Goal: Task Accomplishment & Management: Use online tool/utility

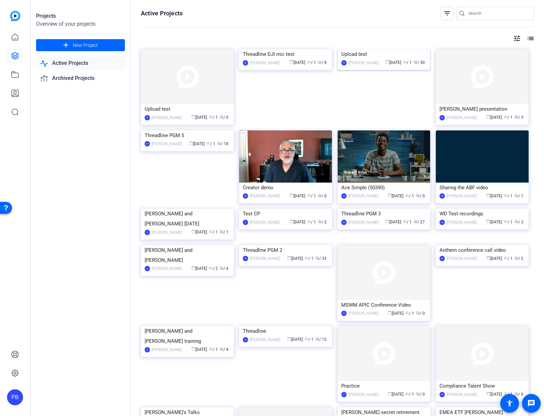
click at [381, 49] on img at bounding box center [384, 49] width 93 height 0
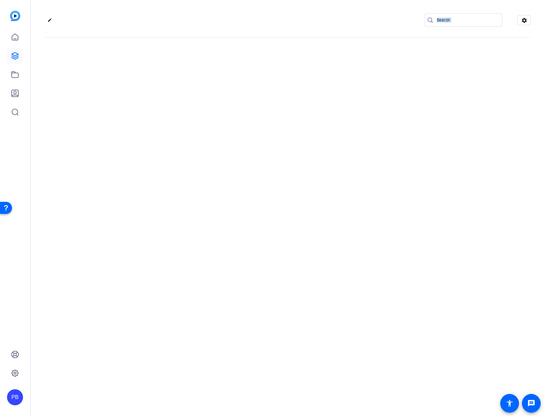
click at [381, 80] on div "edit settings" at bounding box center [288, 208] width 514 height 416
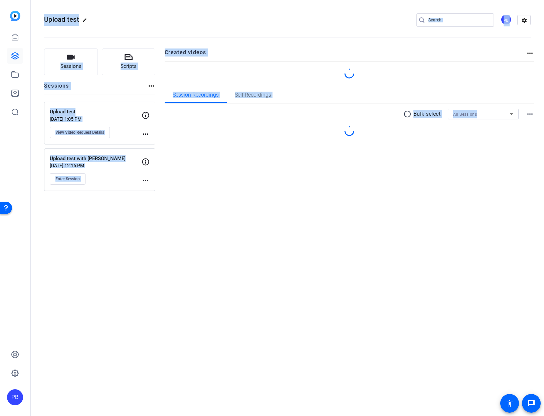
click at [204, 193] on div "Sessions Scripts Sessions more_horiz Upload test Sep 15, 2025 @ 1:05 PM View Vi…" at bounding box center [288, 119] width 514 height 159
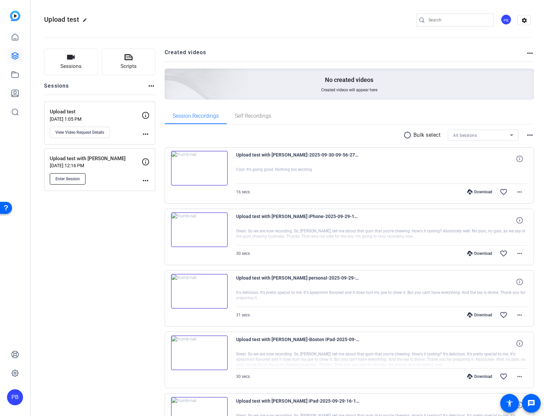
click at [64, 179] on span "Enter Session" at bounding box center [67, 178] width 24 height 5
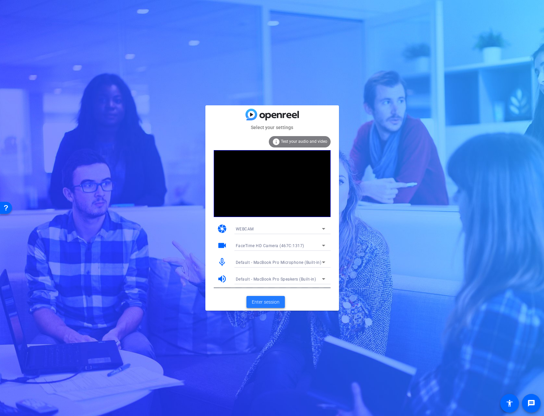
click at [260, 302] on span "Enter session" at bounding box center [266, 301] width 28 height 7
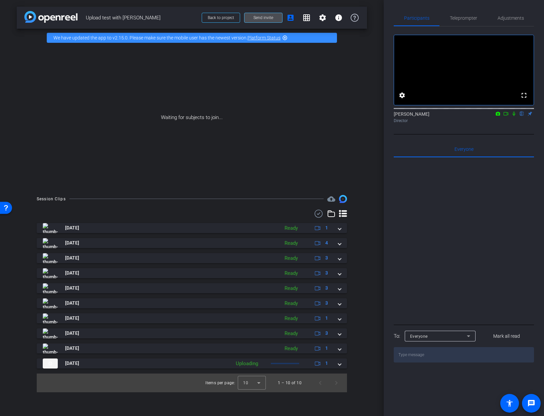
click at [268, 17] on span "Send invite" at bounding box center [264, 17] width 20 height 5
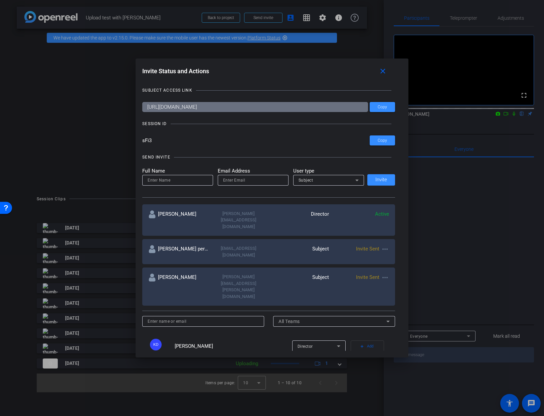
click at [386, 245] on mat-icon "more_horiz" at bounding box center [385, 249] width 8 height 8
click at [398, 255] on span "Re-Send Invite" at bounding box center [412, 256] width 50 height 8
click at [384, 72] on mat-icon "close" at bounding box center [383, 71] width 8 height 8
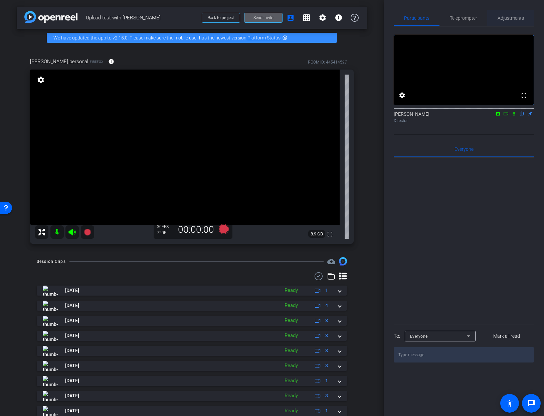
click at [511, 18] on span "Adjustments" at bounding box center [511, 18] width 26 height 5
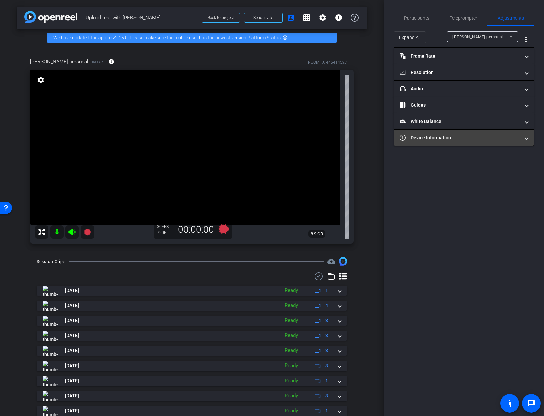
click at [449, 141] on mat-panel-title "Device Information" at bounding box center [460, 137] width 120 height 7
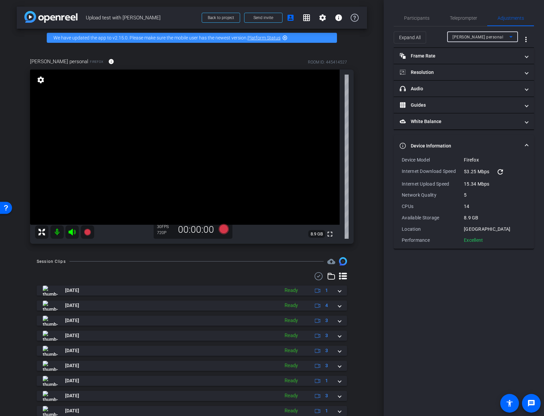
click at [470, 35] on span "[PERSON_NAME] personal" at bounding box center [478, 37] width 51 height 5
click at [469, 37] on div at bounding box center [272, 208] width 544 height 416
click at [432, 55] on mat-panel-title "Frame Rate Frame Rate" at bounding box center [460, 55] width 120 height 7
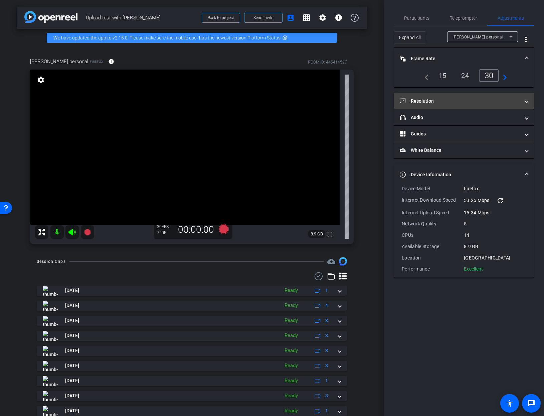
click at [416, 99] on mat-panel-title "Resolution" at bounding box center [460, 101] width 120 height 7
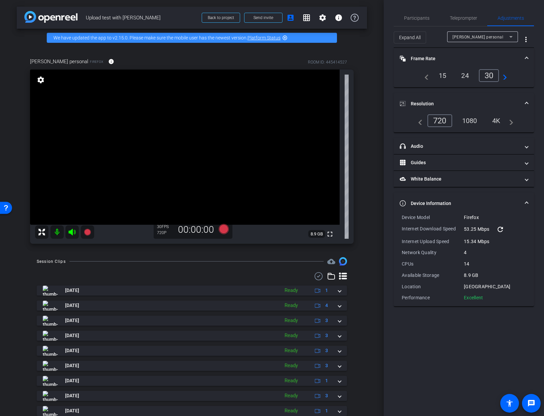
click at [527, 57] on span at bounding box center [527, 58] width 3 height 7
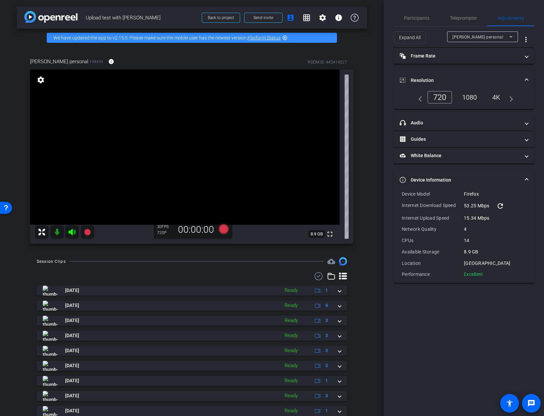
click at [525, 79] on span "Resolution" at bounding box center [463, 80] width 126 height 7
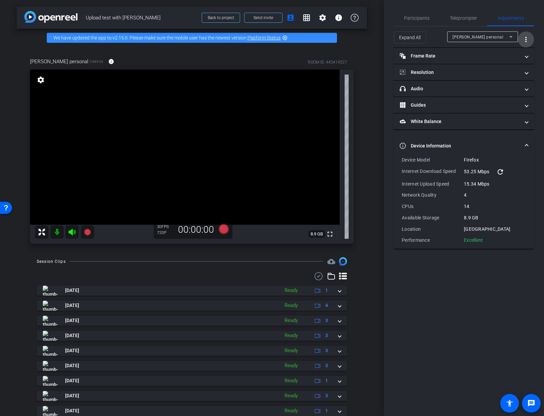
click at [526, 38] on mat-icon "more_vert" at bounding box center [526, 39] width 8 height 8
click at [526, 38] on div at bounding box center [272, 208] width 544 height 416
click at [254, 179] on video at bounding box center [185, 147] width 310 height 155
click at [166, 230] on div "30 FPS 720P" at bounding box center [165, 229] width 17 height 11
click at [108, 61] on mat-icon "info" at bounding box center [111, 61] width 6 height 6
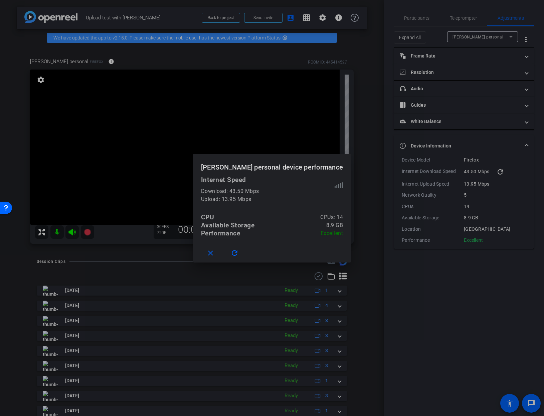
click at [226, 126] on div at bounding box center [272, 208] width 544 height 416
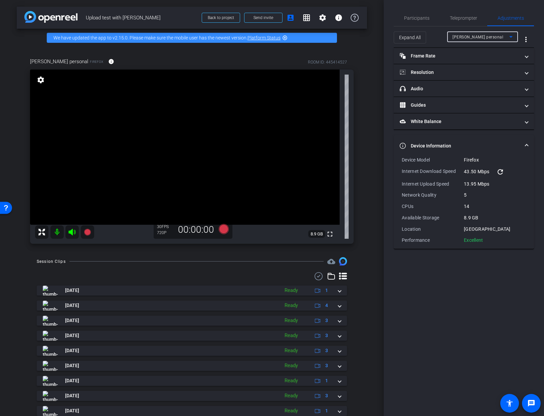
click at [511, 37] on icon at bounding box center [511, 37] width 8 height 8
click at [471, 51] on span "[PERSON_NAME] personal" at bounding box center [479, 50] width 52 height 8
click at [416, 36] on span "Expand All" at bounding box center [410, 37] width 22 height 13
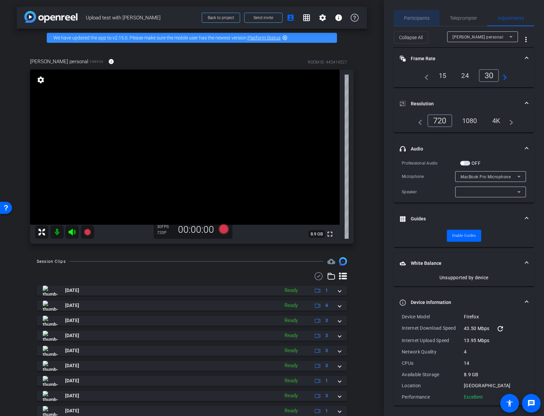
click at [417, 19] on span "Participants" at bounding box center [416, 18] width 25 height 5
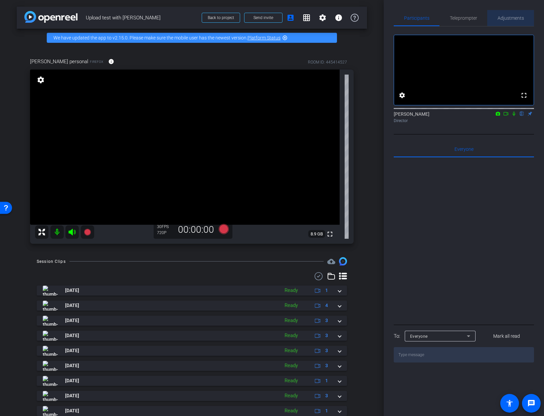
click at [503, 19] on span "Adjustments" at bounding box center [511, 18] width 26 height 5
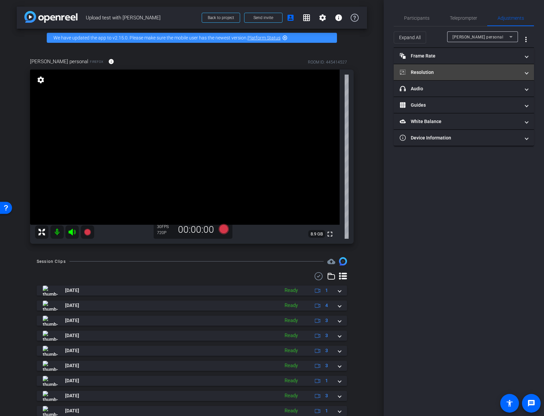
click at [442, 75] on mat-panel-title "Resolution" at bounding box center [460, 72] width 120 height 7
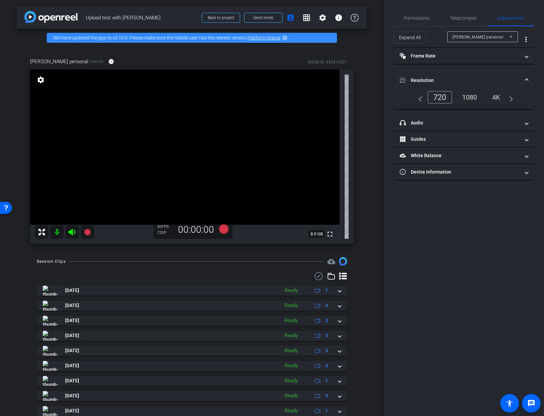
click at [442, 75] on mat-expansion-panel-header "Resolution" at bounding box center [464, 80] width 140 height 21
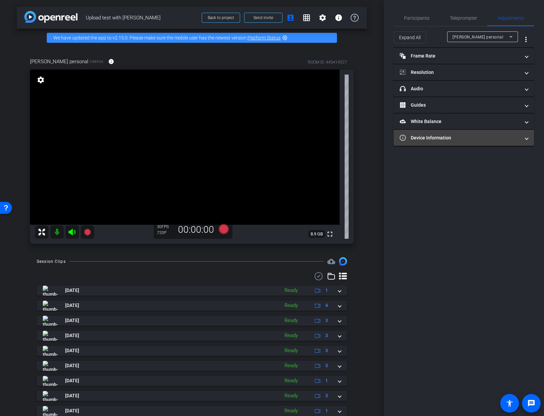
click at [420, 137] on mat-panel-title "Device Information" at bounding box center [460, 137] width 120 height 7
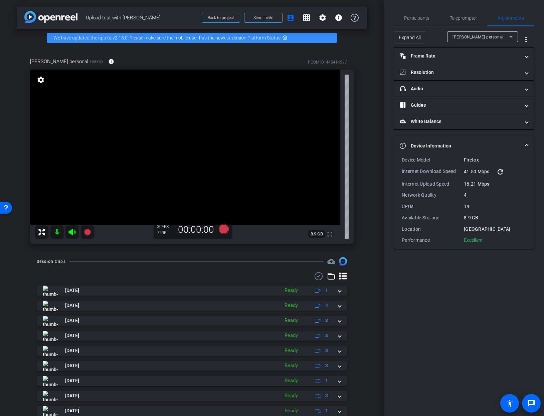
click at [420, 137] on mat-expansion-panel-header "Device Information" at bounding box center [464, 145] width 140 height 21
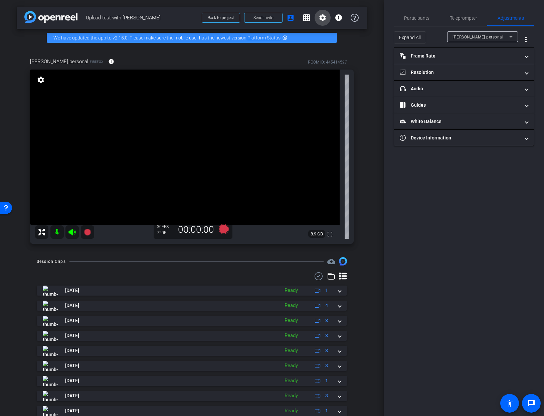
click at [322, 17] on mat-icon "settings" at bounding box center [323, 18] width 8 height 8
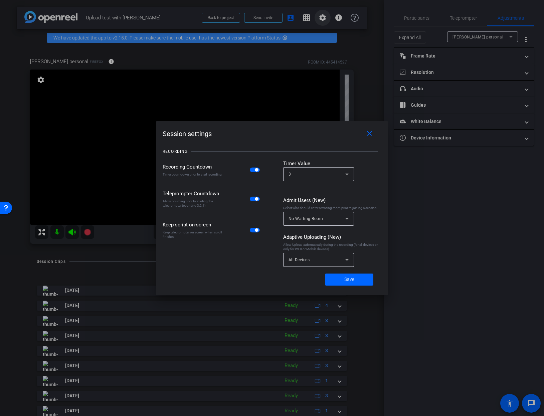
click at [322, 17] on div at bounding box center [272, 208] width 544 height 416
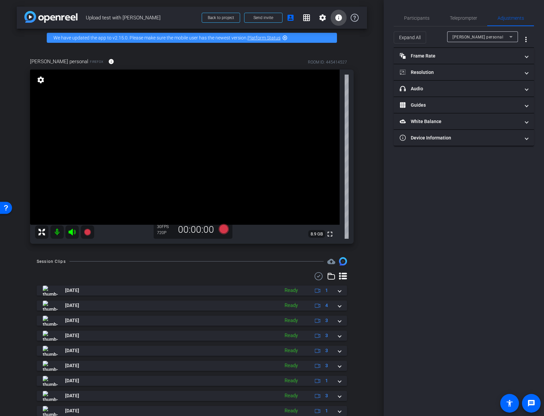
click at [339, 16] on mat-icon "info" at bounding box center [339, 18] width 8 height 8
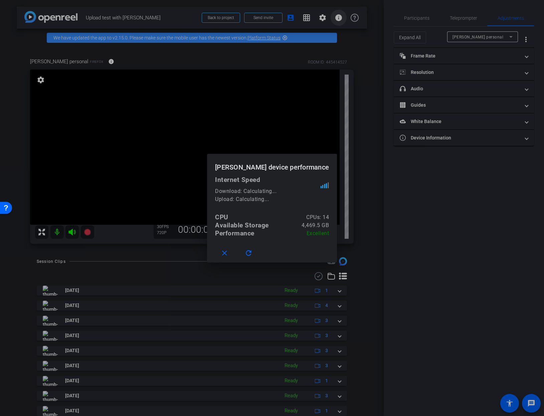
click at [339, 16] on div at bounding box center [272, 208] width 544 height 416
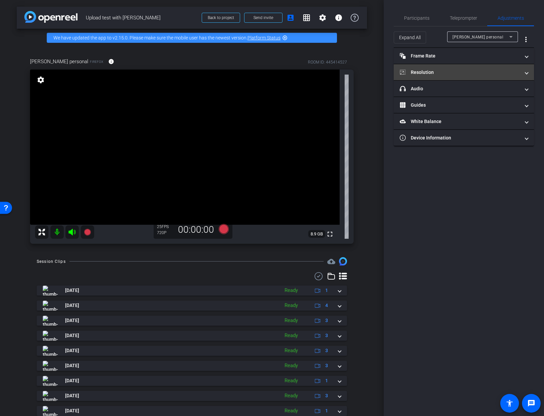
click at [527, 71] on span at bounding box center [527, 72] width 3 height 7
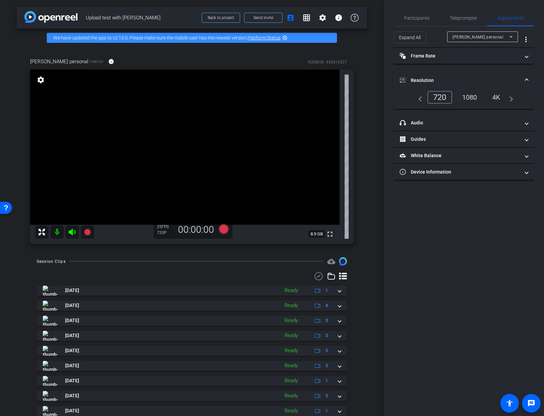
click at [494, 95] on div "4K" at bounding box center [497, 97] width 18 height 11
click at [524, 57] on span "Frame Rate Frame Rate" at bounding box center [463, 55] width 126 height 7
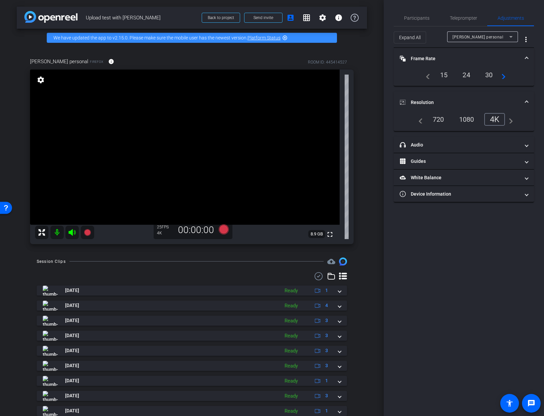
click at [490, 75] on div "30" at bounding box center [490, 74] width 18 height 11
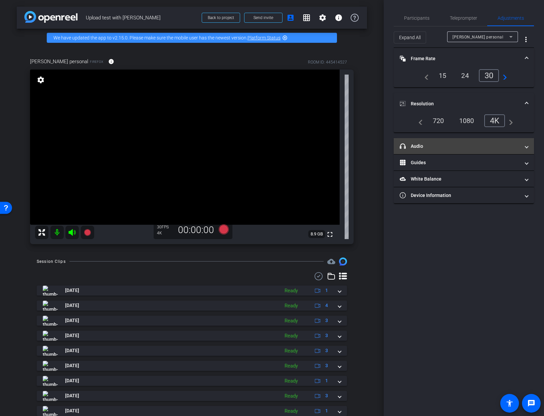
click at [525, 145] on span "headphone icon Audio" at bounding box center [463, 146] width 126 height 7
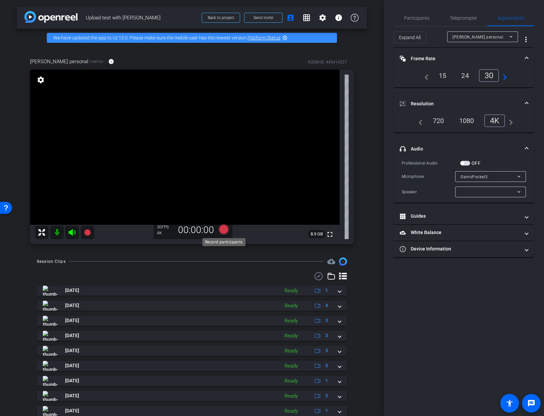
click at [224, 229] on icon at bounding box center [224, 229] width 10 height 10
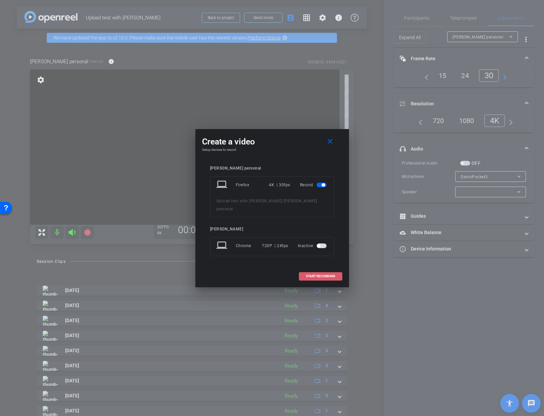
click at [325, 274] on span "START RECORDING" at bounding box center [320, 275] width 29 height 3
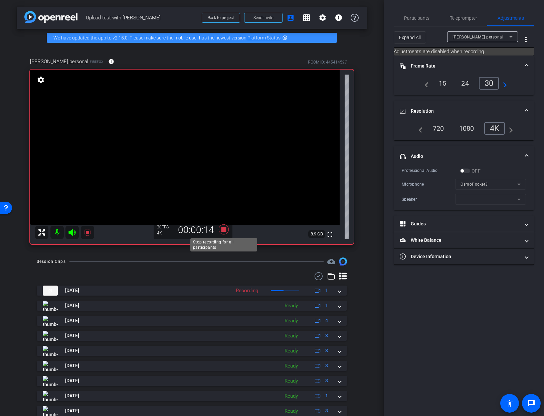
click at [224, 226] on icon at bounding box center [224, 229] width 16 height 12
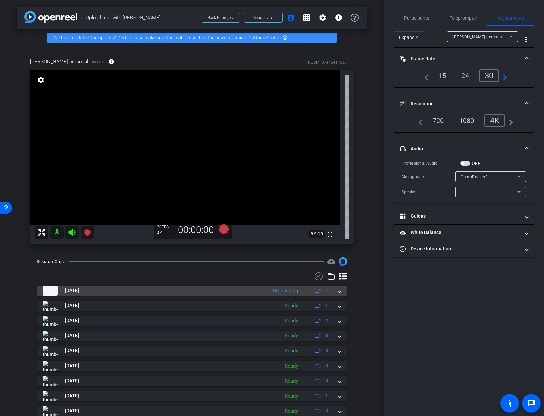
click at [341, 290] on span at bounding box center [340, 290] width 3 height 7
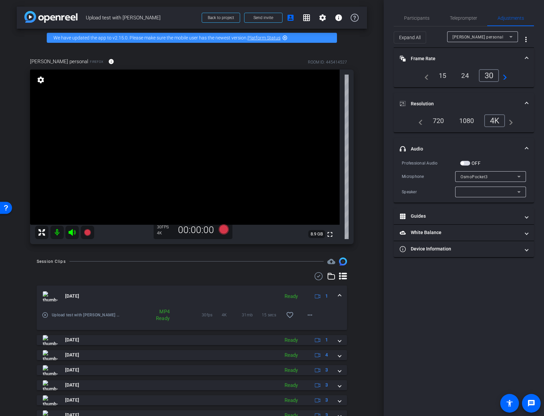
click at [46, 315] on mat-icon "play_circle_outline" at bounding box center [45, 314] width 7 height 7
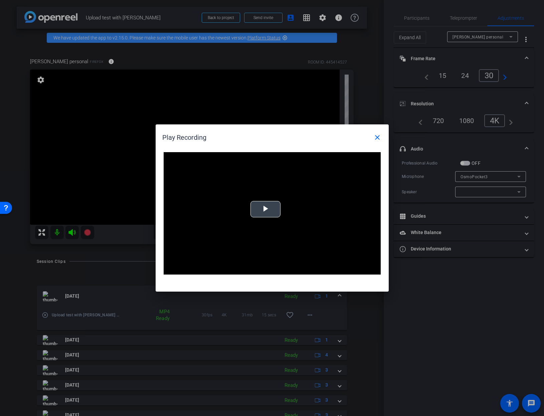
click at [266, 209] on span "Video Player" at bounding box center [266, 209] width 0 height 0
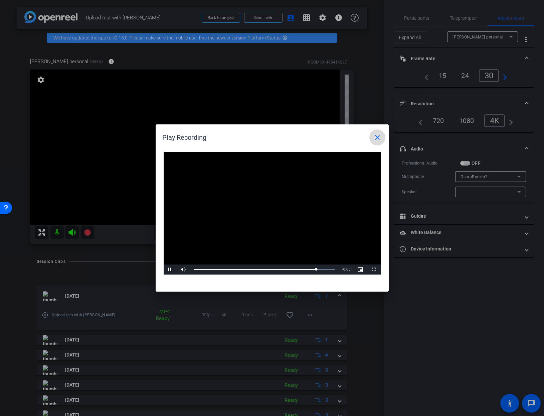
click at [377, 137] on mat-icon "close" at bounding box center [378, 137] width 8 height 8
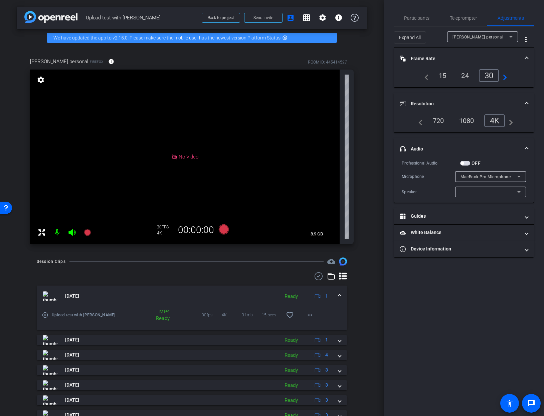
click at [285, 90] on div "No Video" at bounding box center [185, 157] width 310 height 174
click at [226, 18] on span "Back to project" at bounding box center [221, 17] width 26 height 5
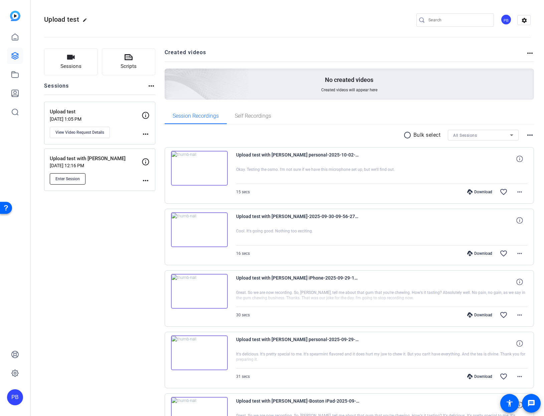
click at [69, 177] on span "Enter Session" at bounding box center [67, 178] width 24 height 5
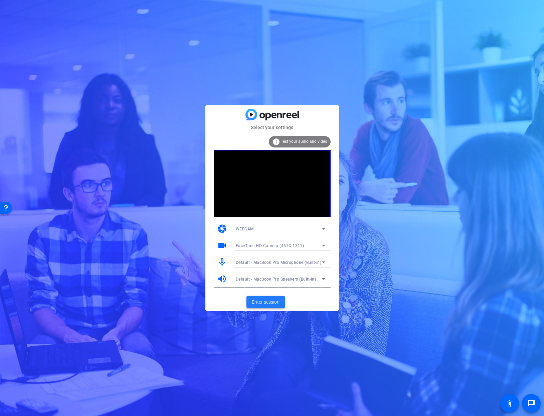
click at [271, 302] on span "Enter session" at bounding box center [266, 301] width 28 height 7
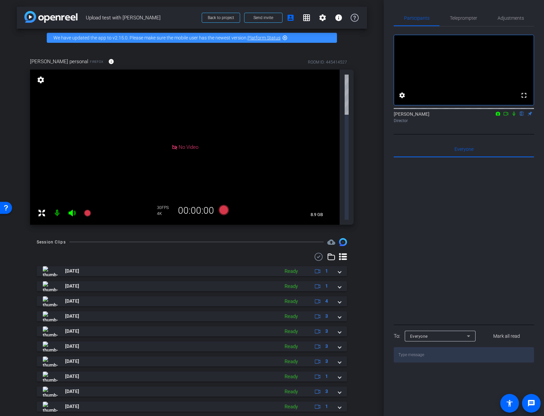
click at [275, 103] on div "No Video" at bounding box center [185, 147] width 310 height 155
click at [39, 80] on mat-icon "settings" at bounding box center [40, 80] width 9 height 8
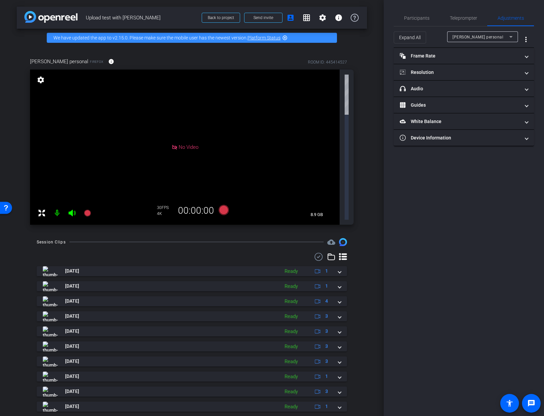
click at [39, 80] on mat-icon "settings" at bounding box center [40, 80] width 9 height 8
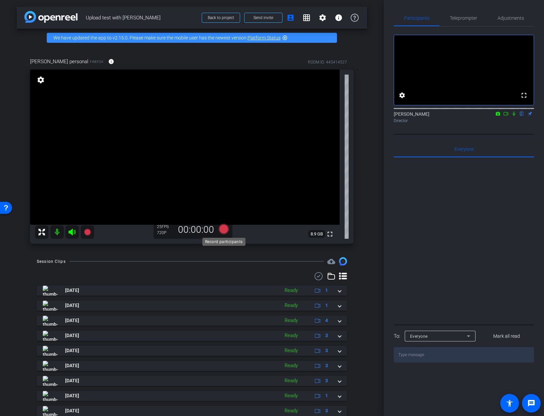
click at [224, 228] on icon at bounding box center [224, 229] width 10 height 10
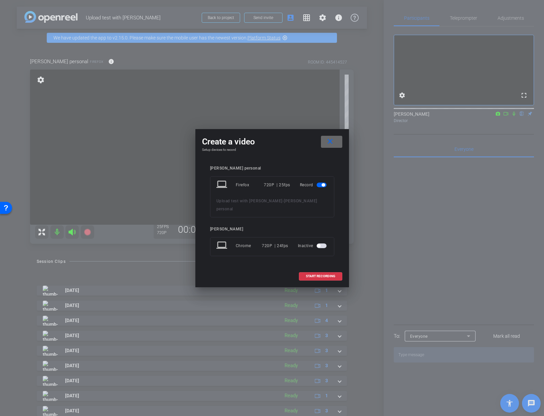
click at [334, 144] on mat-icon "close" at bounding box center [330, 141] width 8 height 8
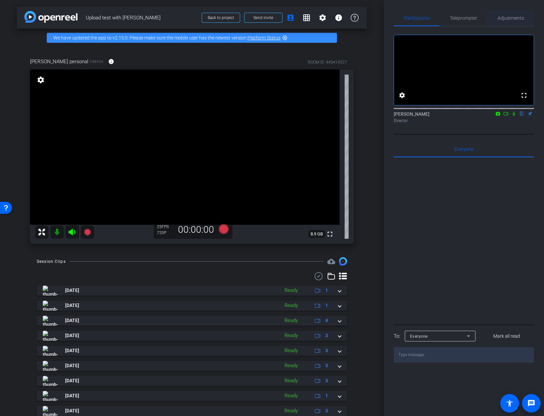
click at [506, 17] on span "Adjustments" at bounding box center [511, 18] width 26 height 5
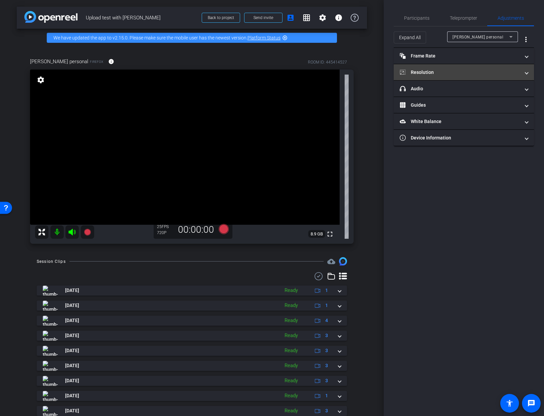
click at [441, 74] on mat-panel-title "Resolution" at bounding box center [460, 72] width 120 height 7
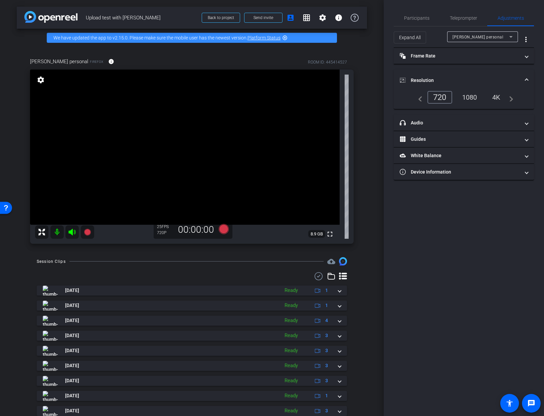
click at [498, 97] on div "4K" at bounding box center [497, 97] width 18 height 11
click at [432, 57] on mat-panel-title "Frame Rate Frame Rate" at bounding box center [460, 55] width 120 height 7
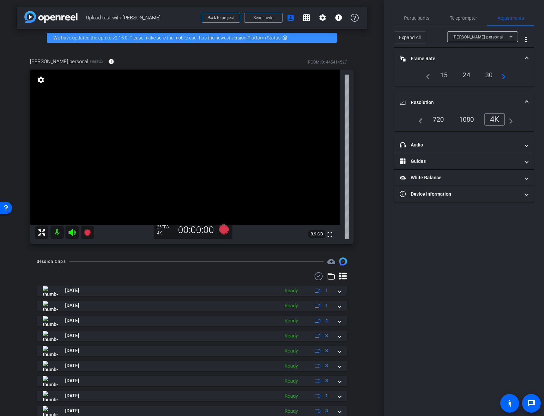
click at [490, 72] on div "30" at bounding box center [490, 74] width 18 height 11
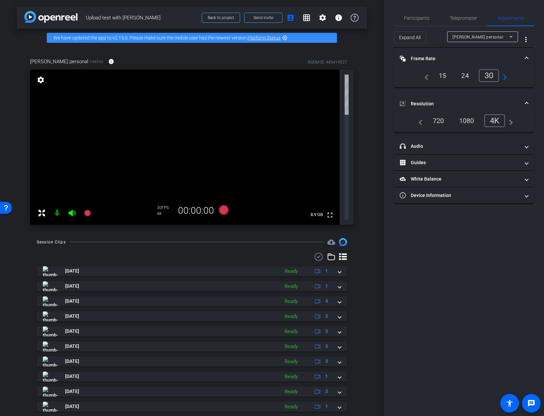
click at [487, 76] on div "30" at bounding box center [489, 75] width 20 height 13
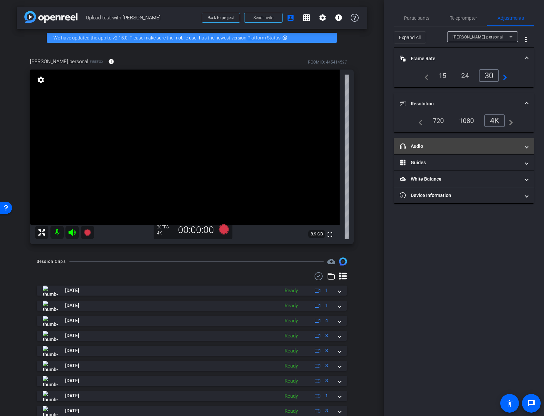
click at [461, 147] on mat-panel-title "headphone icon Audio" at bounding box center [460, 146] width 120 height 7
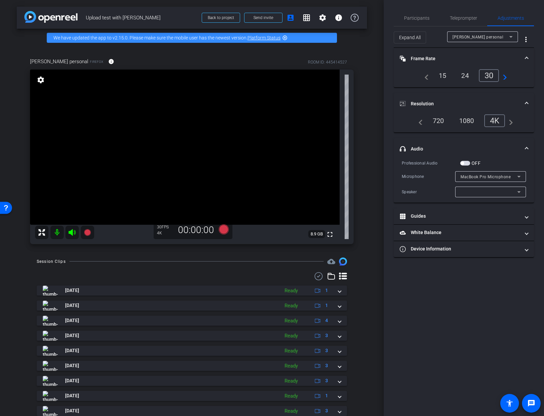
click at [486, 179] on div "MacBook Pro Microphone" at bounding box center [489, 176] width 57 height 8
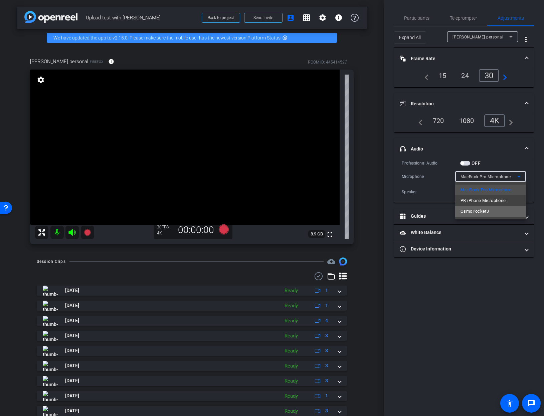
click at [476, 209] on span "OsmoPocket3" at bounding box center [475, 211] width 28 height 8
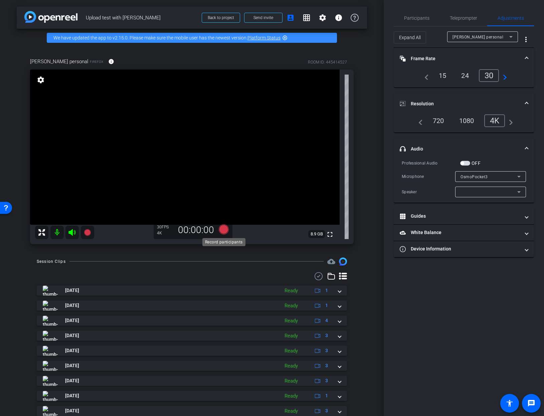
click at [223, 231] on icon at bounding box center [224, 229] width 10 height 10
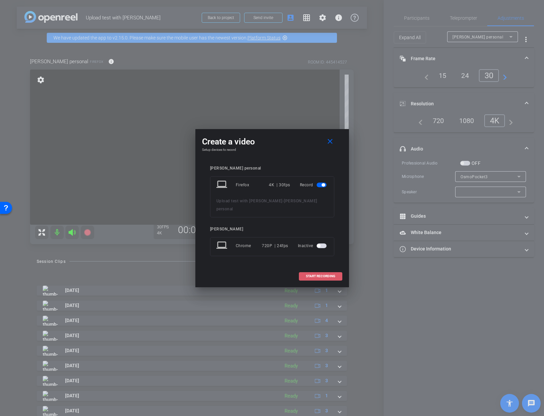
click at [322, 274] on span "START RECORDING" at bounding box center [320, 275] width 29 height 3
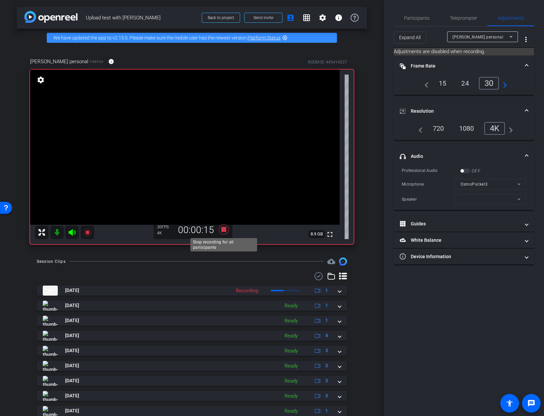
click at [225, 228] on icon at bounding box center [224, 229] width 10 height 10
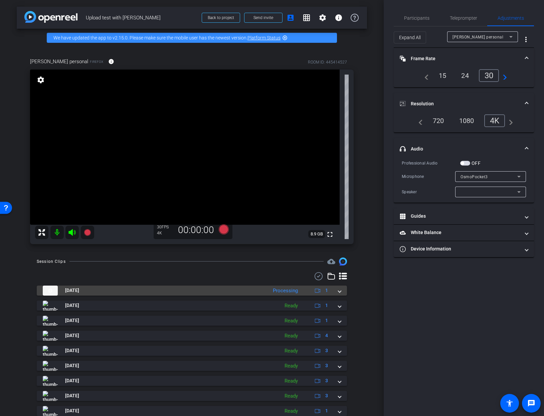
click at [340, 291] on span at bounding box center [340, 290] width 3 height 7
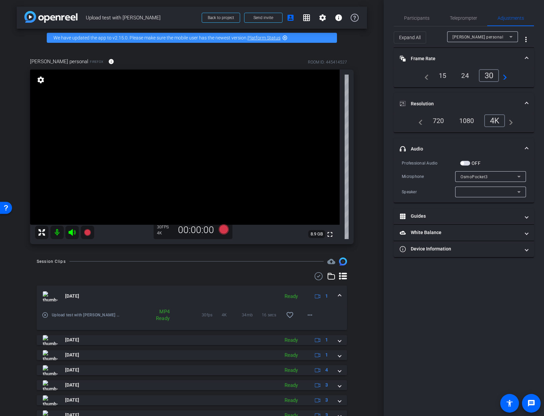
click at [45, 315] on mat-icon "play_circle_outline" at bounding box center [45, 314] width 7 height 7
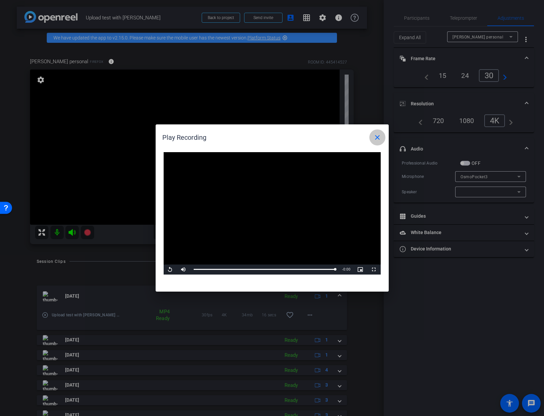
click at [376, 136] on mat-icon "close" at bounding box center [378, 137] width 8 height 8
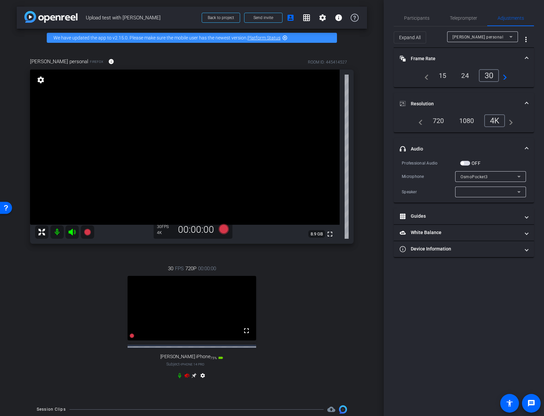
click at [479, 36] on div "[PERSON_NAME] personal" at bounding box center [481, 37] width 57 height 8
click at [474, 59] on span "paul iPhone" at bounding box center [476, 61] width 47 height 8
click at [497, 121] on div "4k" at bounding box center [496, 120] width 17 height 11
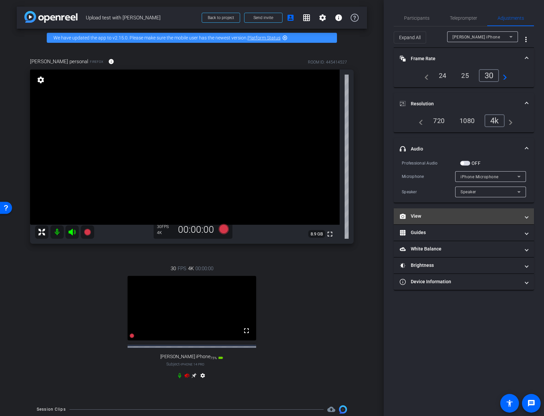
click at [485, 218] on mat-panel-title "View" at bounding box center [460, 216] width 120 height 7
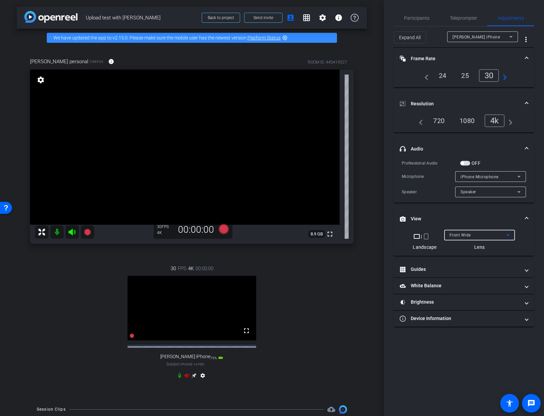
click at [508, 234] on icon at bounding box center [508, 235] width 3 height 2
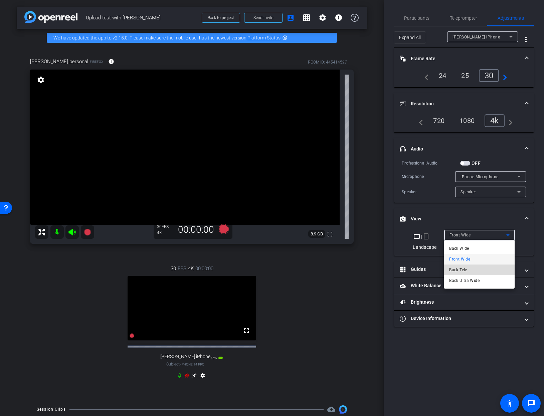
click at [467, 270] on span "Back Tele" at bounding box center [458, 270] width 18 height 8
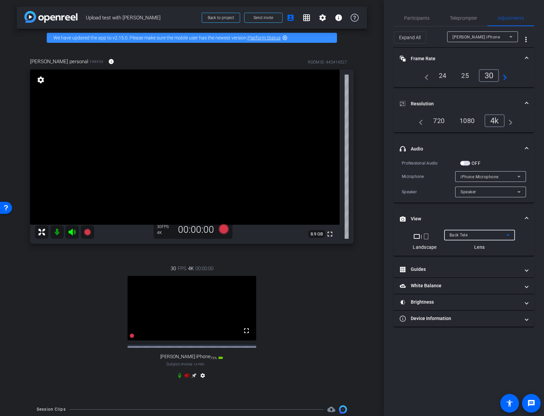
click at [487, 232] on div "Back Tele" at bounding box center [478, 235] width 57 height 8
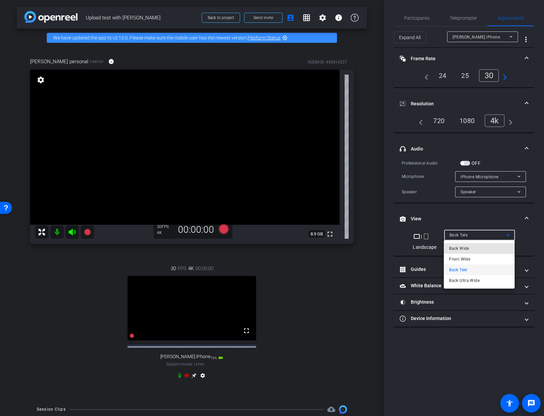
click at [473, 248] on mat-option "Back Wide" at bounding box center [479, 248] width 71 height 11
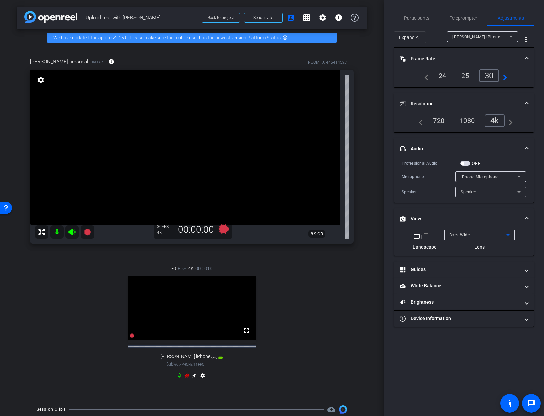
click at [480, 238] on div "Back Wide" at bounding box center [478, 235] width 57 height 8
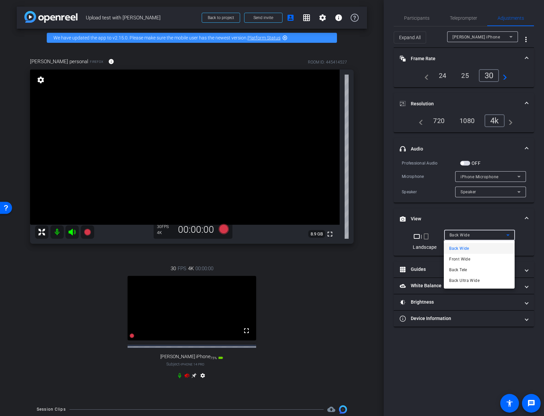
click at [465, 270] on span "Back Tele" at bounding box center [458, 270] width 18 height 8
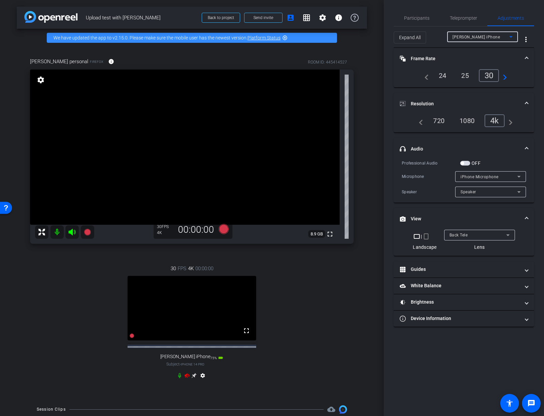
click at [475, 35] on span "paul iPhone" at bounding box center [476, 37] width 47 height 5
click at [475, 49] on span "[PERSON_NAME] personal" at bounding box center [478, 50] width 50 height 8
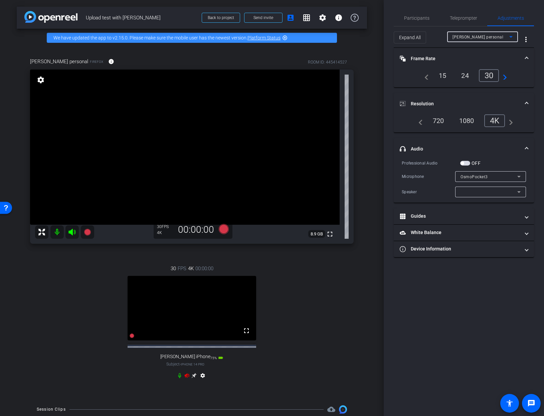
click at [518, 176] on icon at bounding box center [519, 176] width 8 height 8
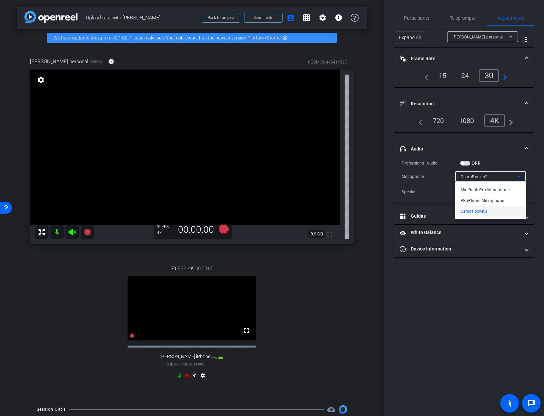
click at [518, 176] on div at bounding box center [272, 208] width 544 height 416
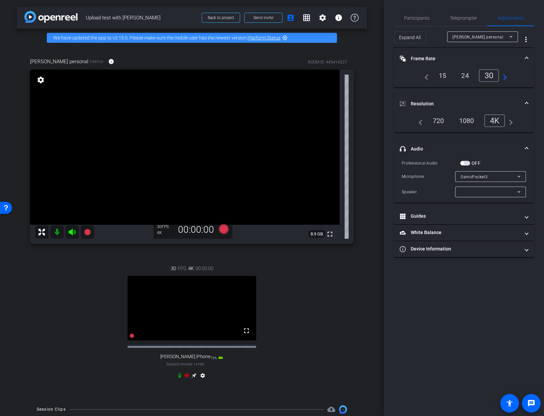
click at [491, 38] on div "[PERSON_NAME] personal" at bounding box center [481, 37] width 57 height 8
click at [503, 140] on div at bounding box center [272, 208] width 544 height 416
click at [224, 227] on icon at bounding box center [224, 229] width 10 height 10
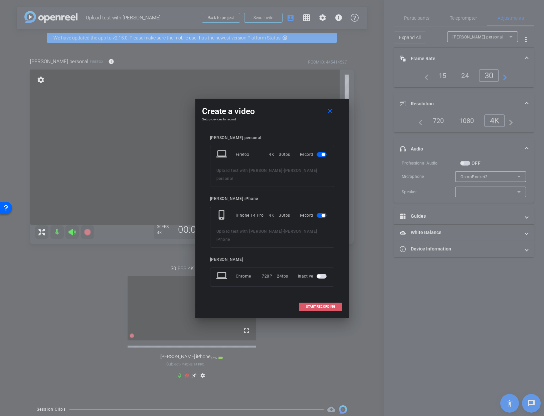
click at [314, 305] on span "START RECORDING" at bounding box center [320, 306] width 29 height 3
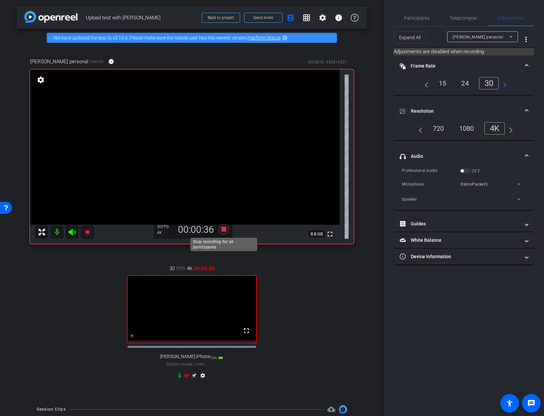
click at [226, 229] on icon at bounding box center [224, 229] width 10 height 10
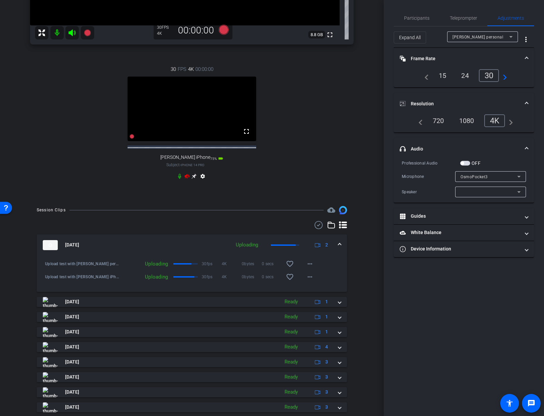
scroll to position [200, 0]
click at [339, 248] on span at bounding box center [340, 244] width 3 height 7
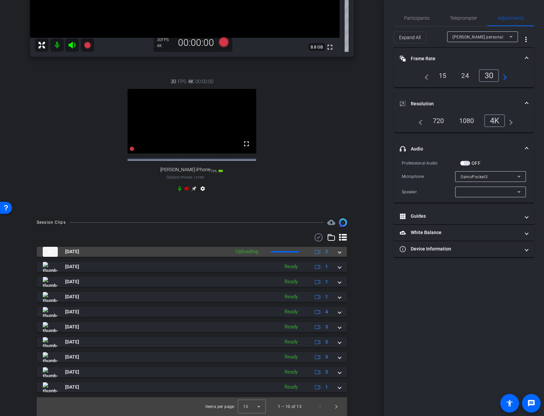
click at [339, 248] on span at bounding box center [340, 251] width 3 height 7
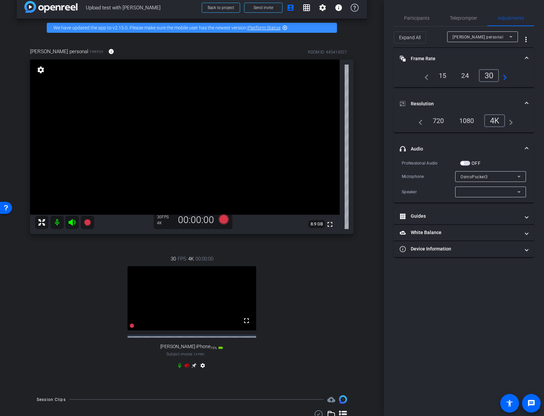
scroll to position [0, 0]
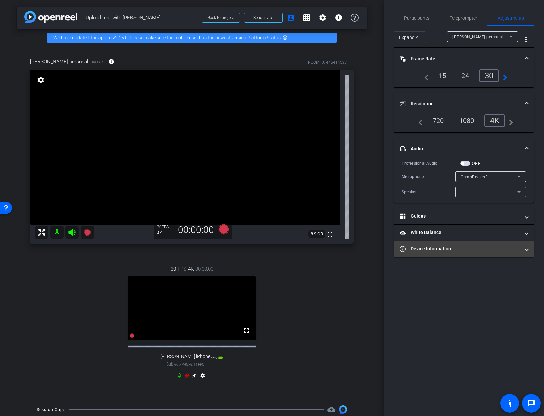
click at [526, 249] on span at bounding box center [527, 248] width 3 height 7
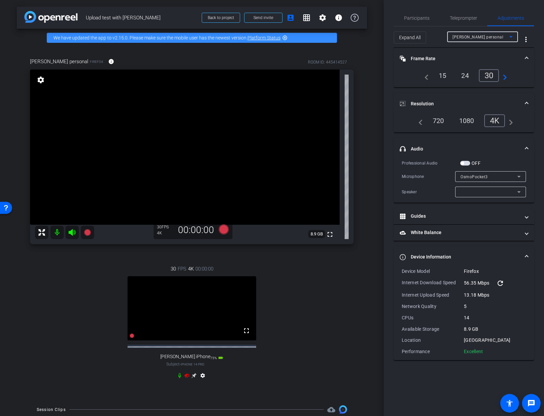
click at [507, 38] on div "[PERSON_NAME] personal" at bounding box center [481, 37] width 57 height 8
click at [485, 60] on mat-option "paul iPhone" at bounding box center [482, 60] width 71 height 11
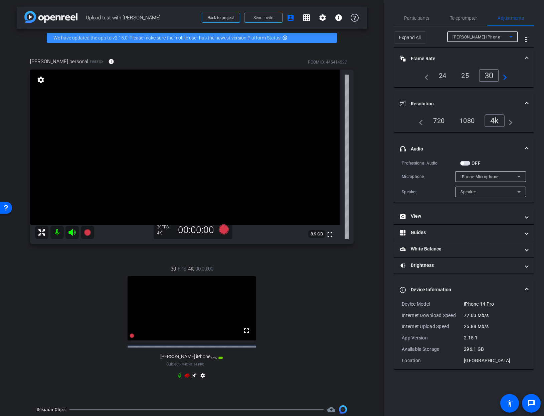
click at [511, 35] on icon at bounding box center [511, 37] width 8 height 8
click at [505, 48] on mat-option "[PERSON_NAME] personal" at bounding box center [482, 50] width 71 height 11
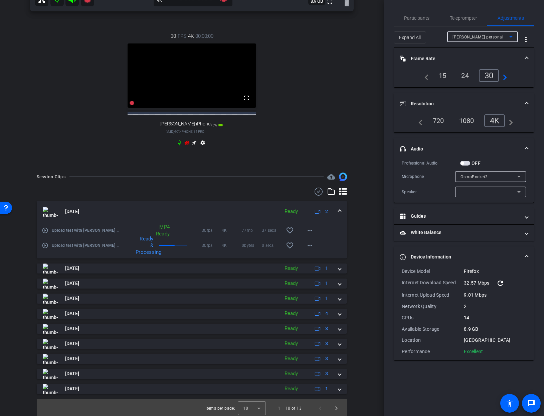
scroll to position [240, 0]
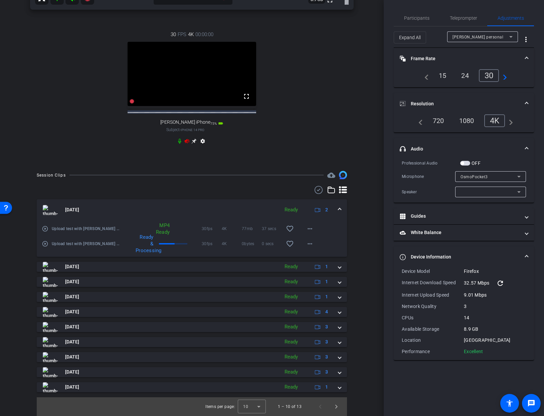
click at [45, 229] on mat-icon "play_circle_outline" at bounding box center [45, 228] width 7 height 7
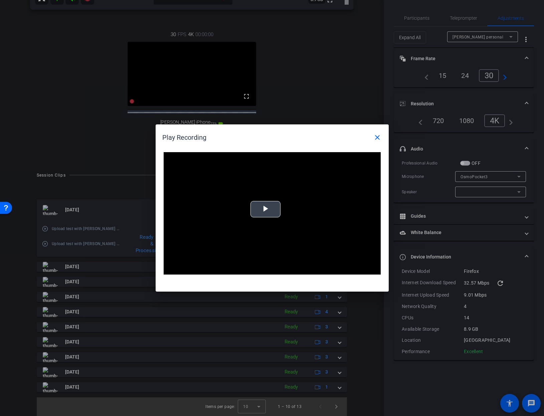
click at [266, 209] on span "Video Player" at bounding box center [266, 209] width 0 height 0
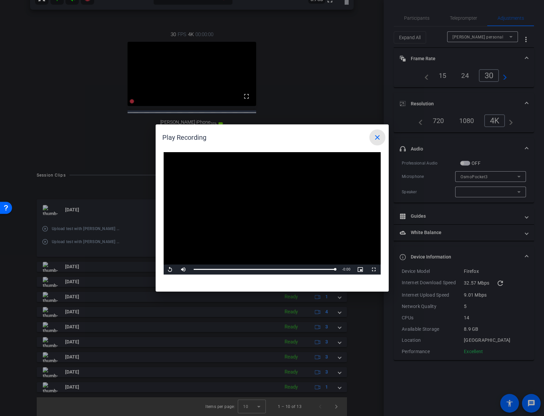
drag, startPoint x: 377, startPoint y: 135, endPoint x: 363, endPoint y: 148, distance: 19.6
click at [377, 135] on mat-icon "close" at bounding box center [378, 137] width 8 height 8
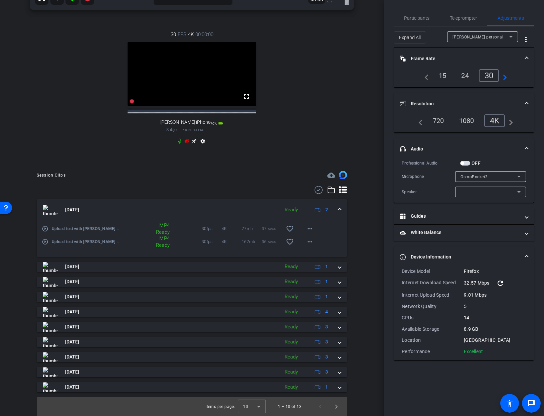
click at [45, 242] on mat-icon "play_circle_outline" at bounding box center [45, 241] width 7 height 7
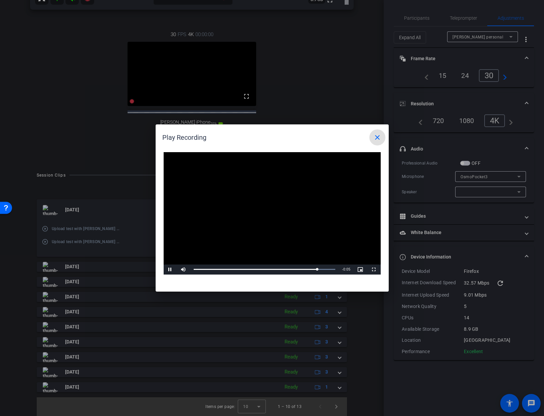
click at [378, 135] on mat-icon "close" at bounding box center [378, 137] width 8 height 8
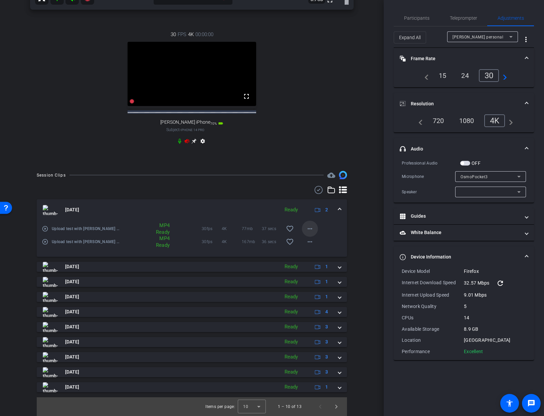
click at [308, 230] on mat-icon "more_horiz" at bounding box center [310, 229] width 8 height 8
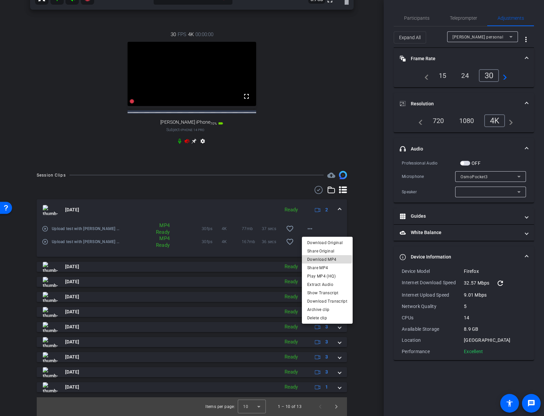
click at [324, 259] on span "Download MP4" at bounding box center [327, 259] width 40 height 8
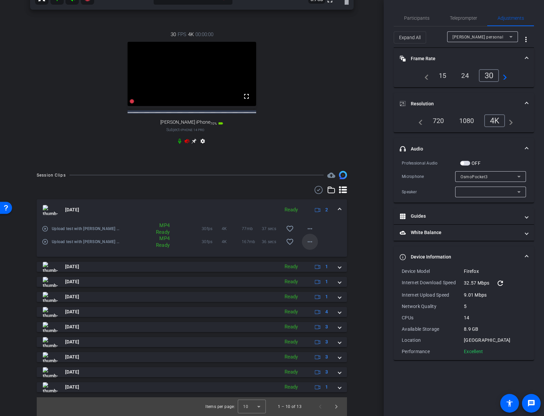
click at [310, 242] on mat-icon "more_horiz" at bounding box center [310, 242] width 8 height 8
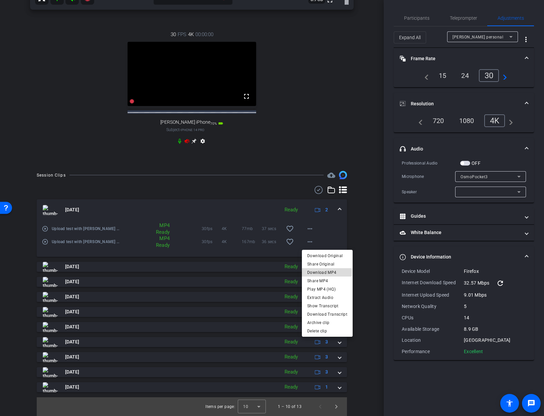
click at [319, 272] on span "Download MP4" at bounding box center [327, 272] width 40 height 8
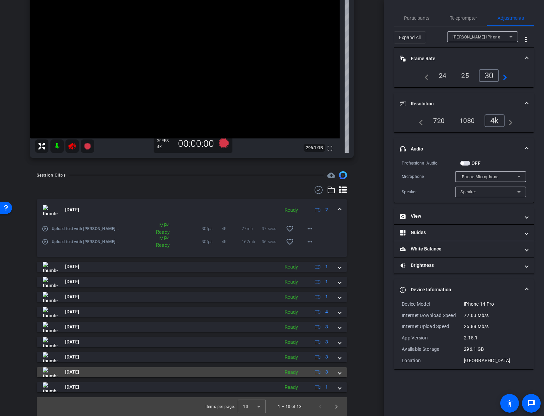
scroll to position [0, 0]
